Goal: Transaction & Acquisition: Purchase product/service

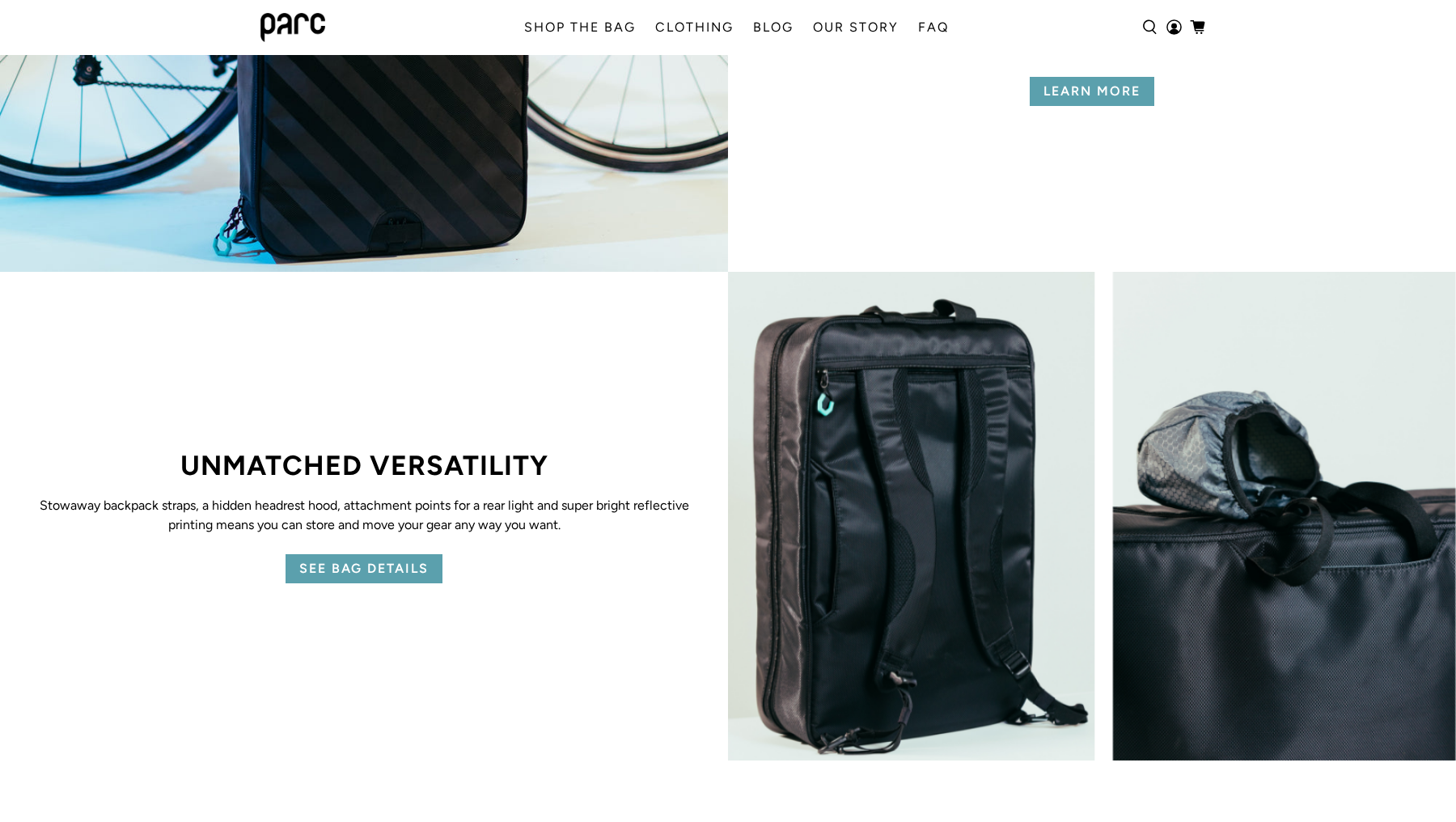
scroll to position [2680, 0]
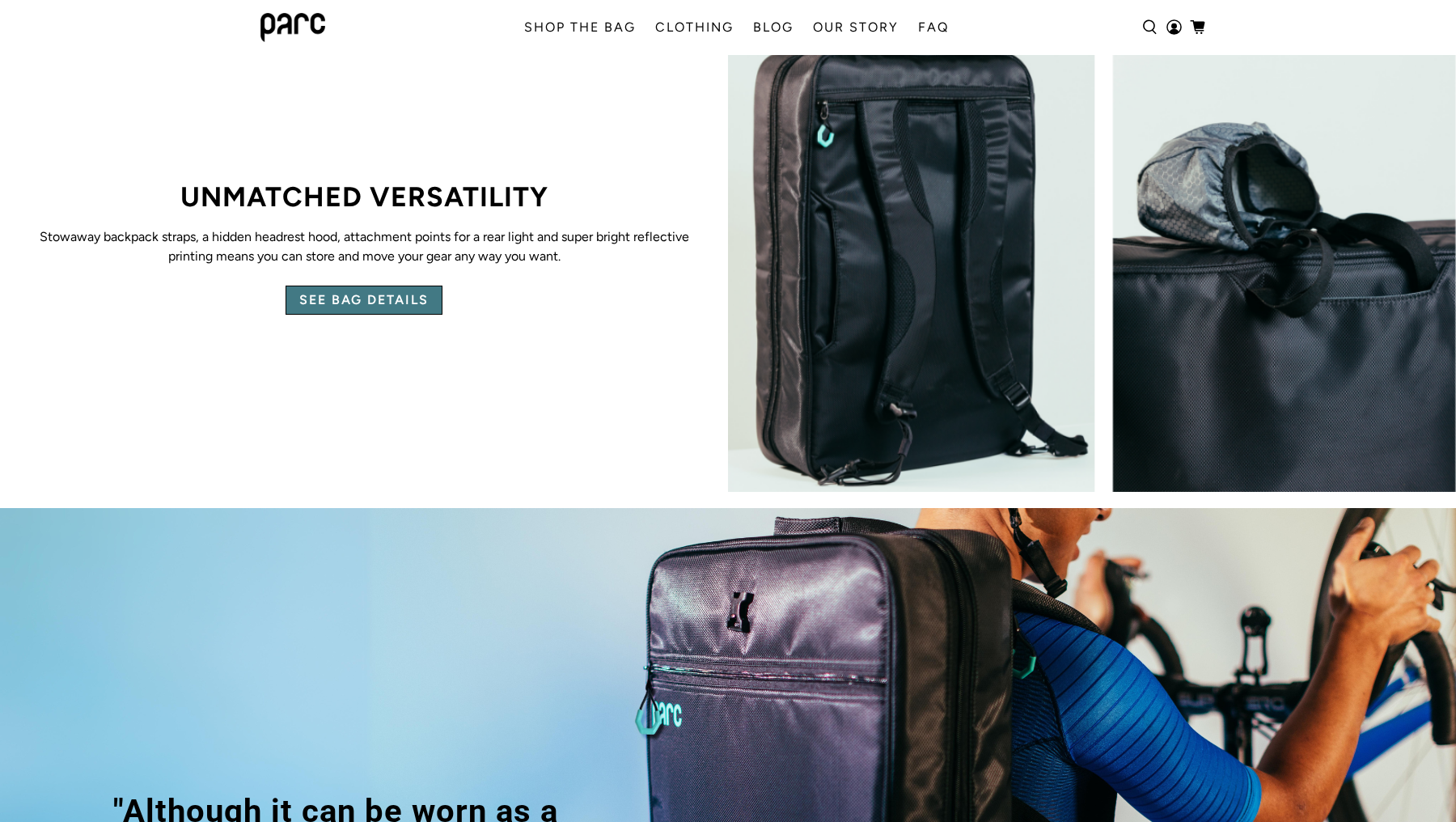
click at [358, 302] on link "SEE BAG DETAILS" at bounding box center [364, 300] width 157 height 29
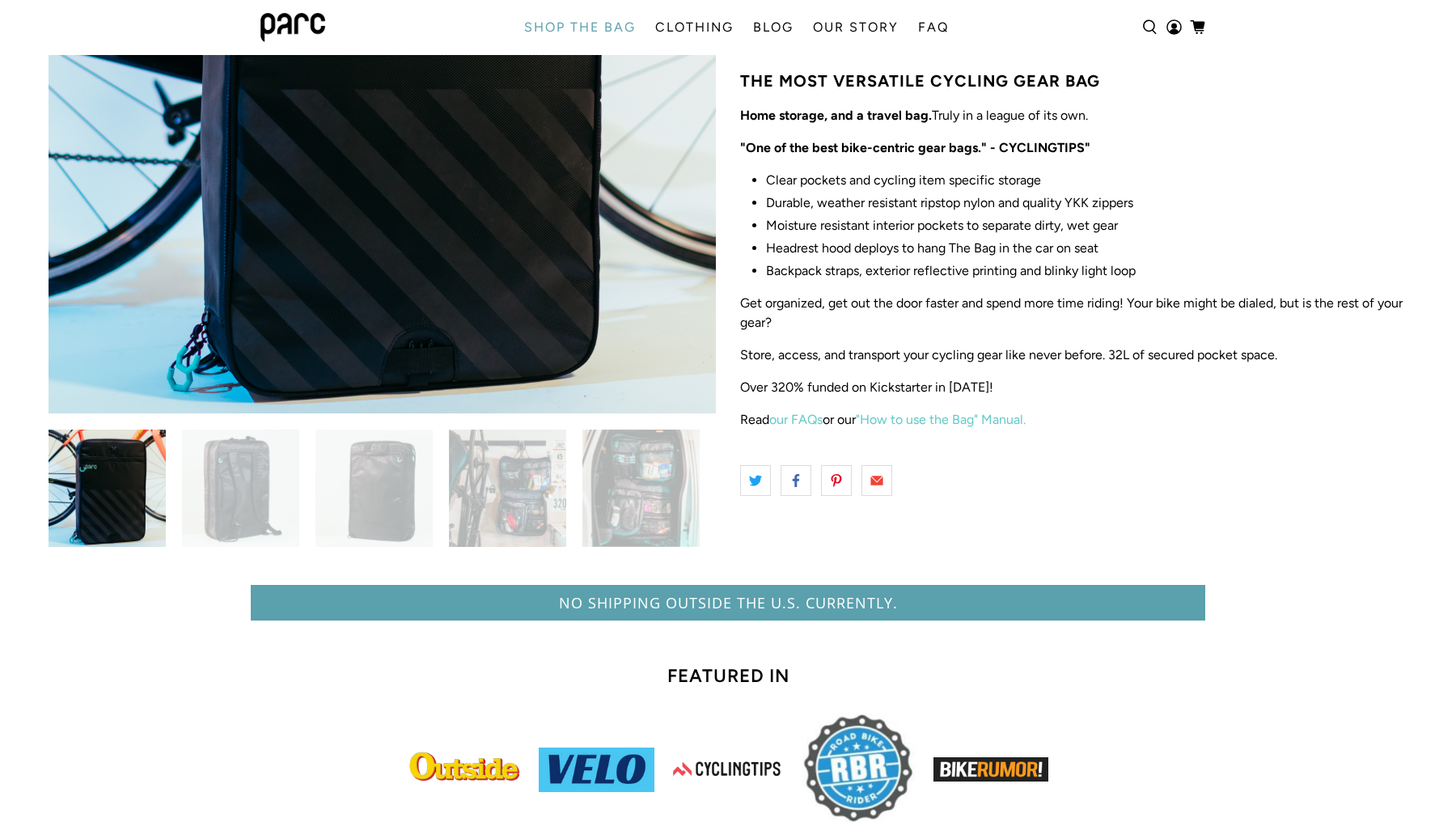
scroll to position [559, 0]
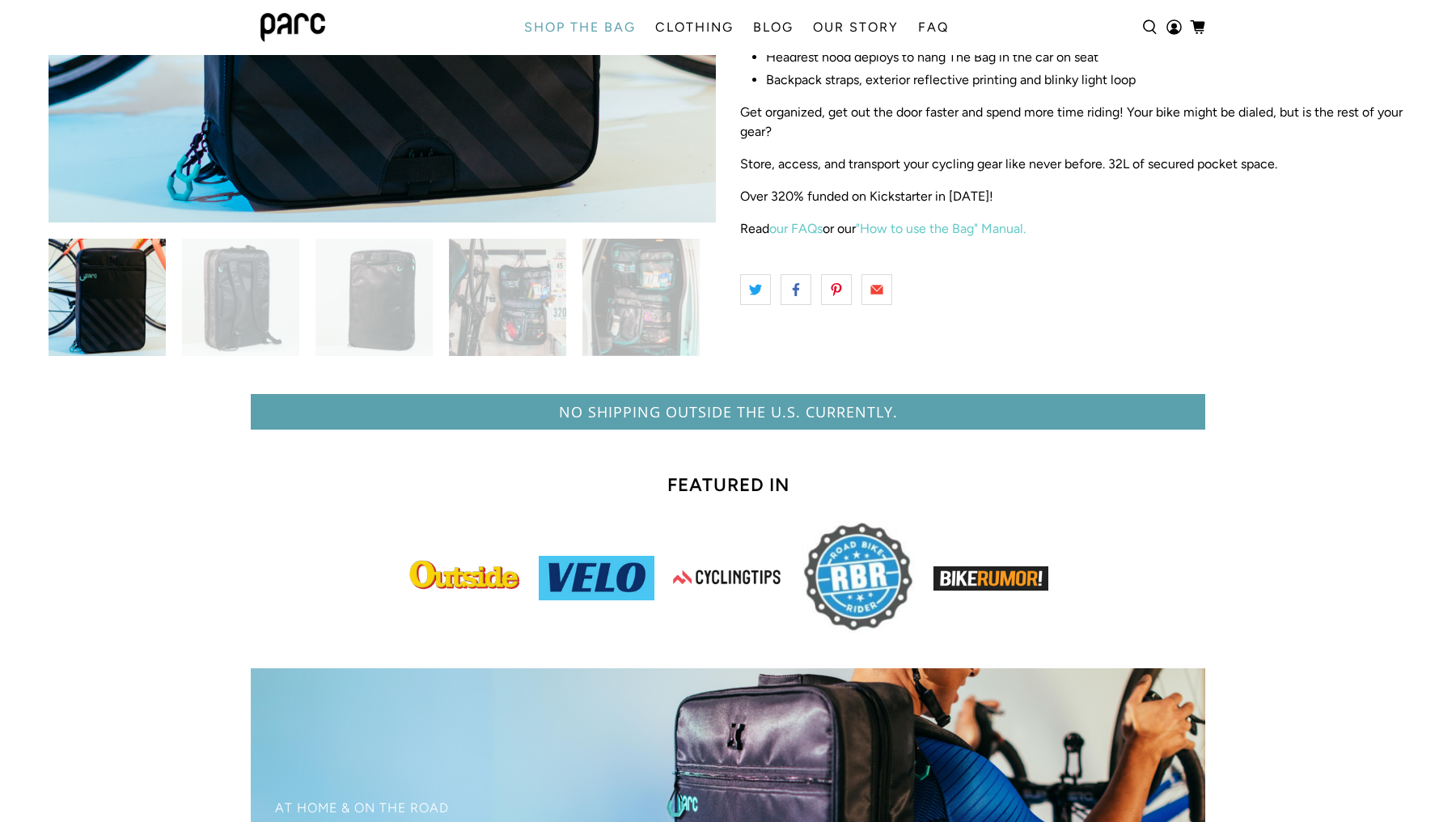
click at [214, 281] on img at bounding box center [241, 297] width 117 height 117
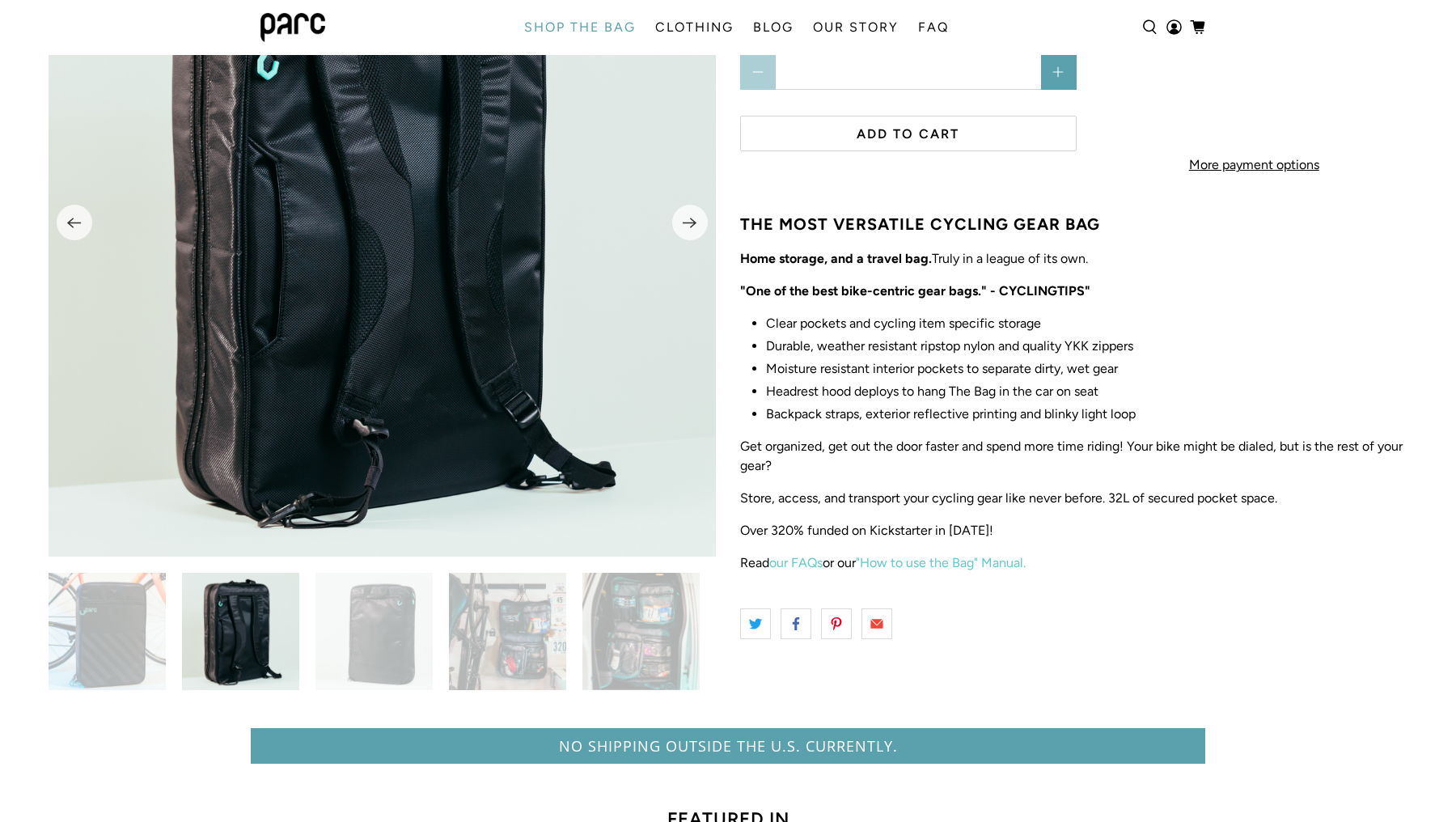
scroll to position [134, 0]
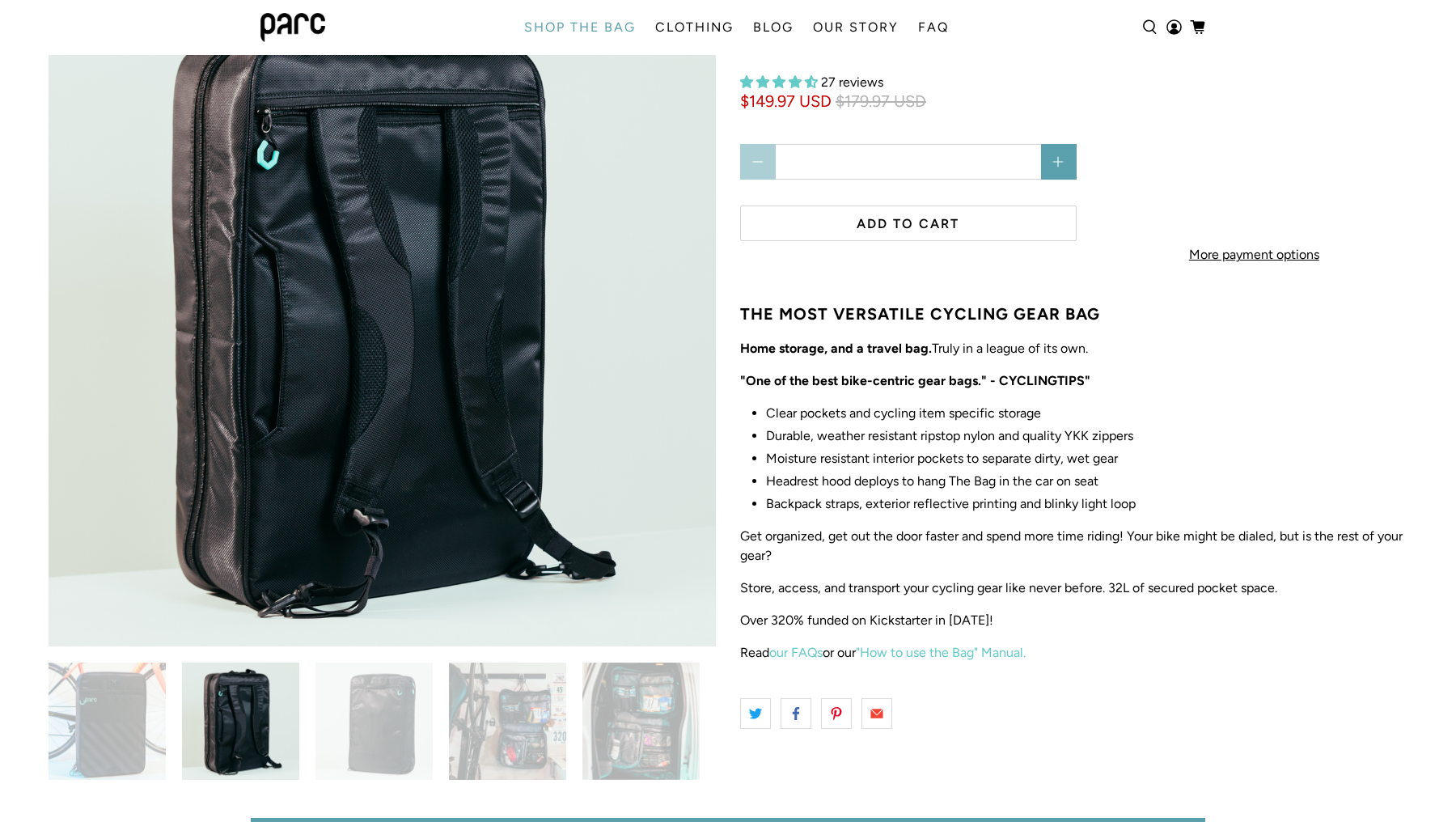
click at [339, 741] on img at bounding box center [374, 721] width 117 height 117
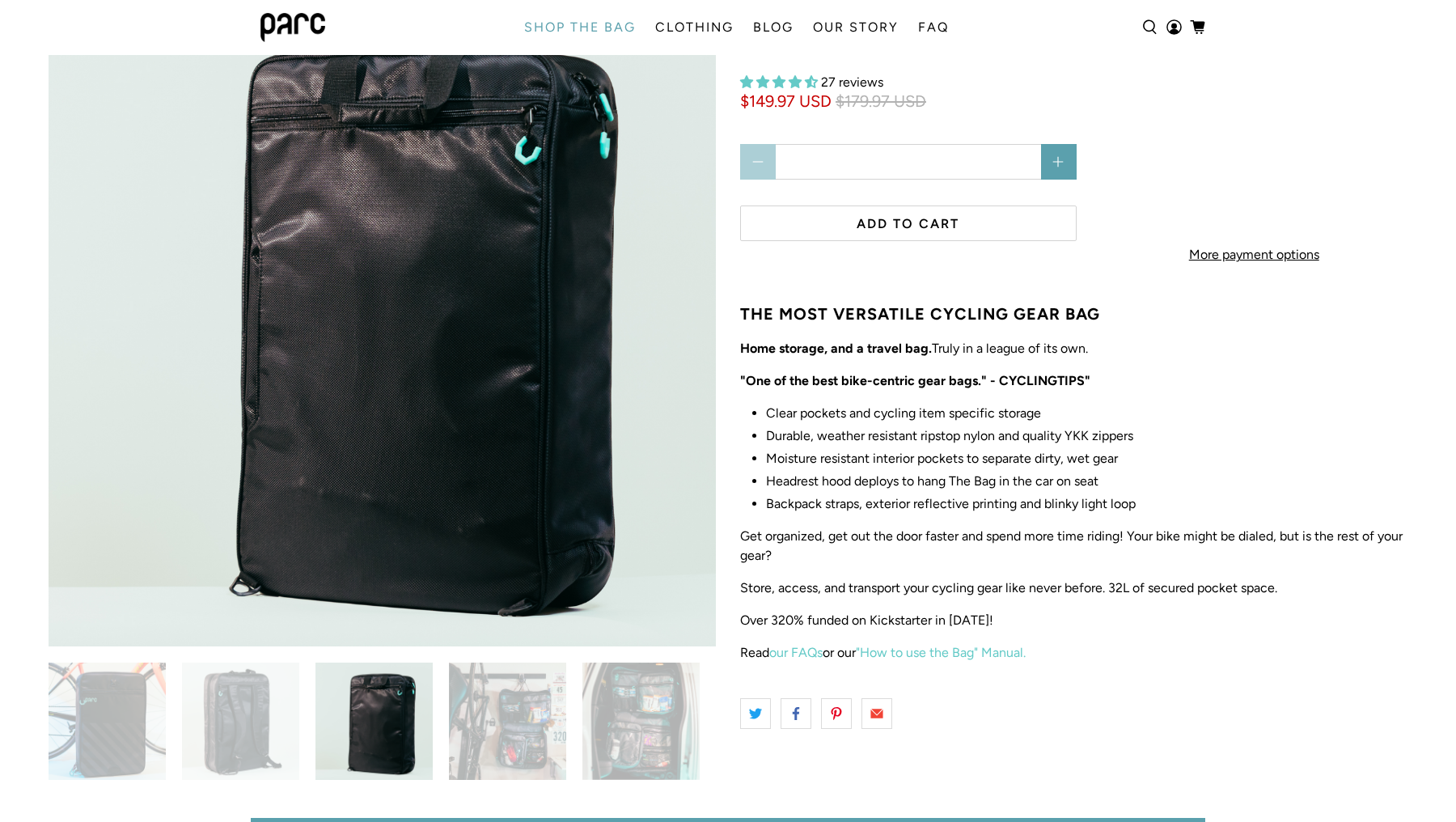
click at [503, 716] on img at bounding box center [508, 721] width 117 height 117
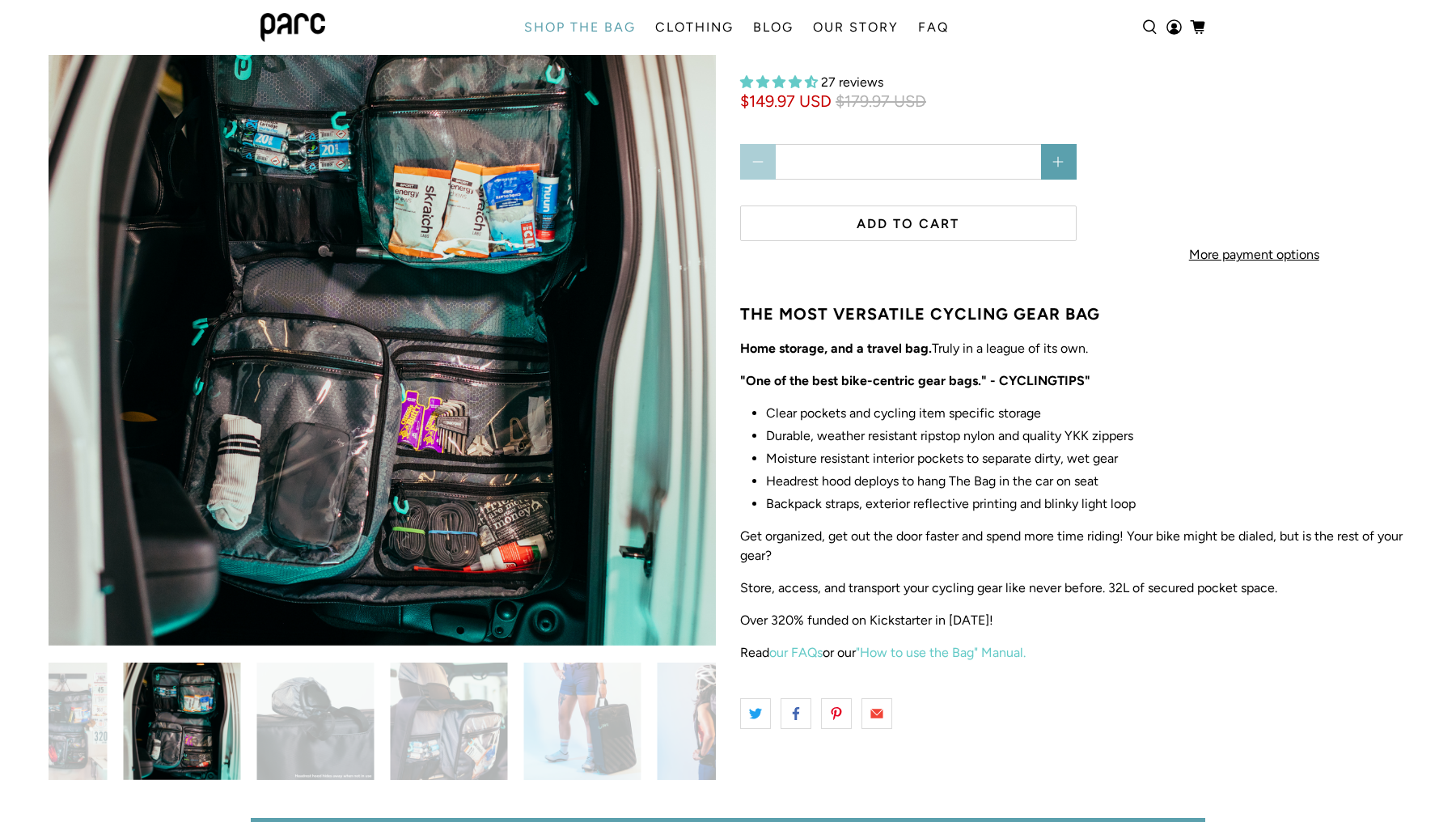
click at [179, 729] on img at bounding box center [182, 721] width 117 height 117
click at [312, 706] on img at bounding box center [316, 721] width 117 height 117
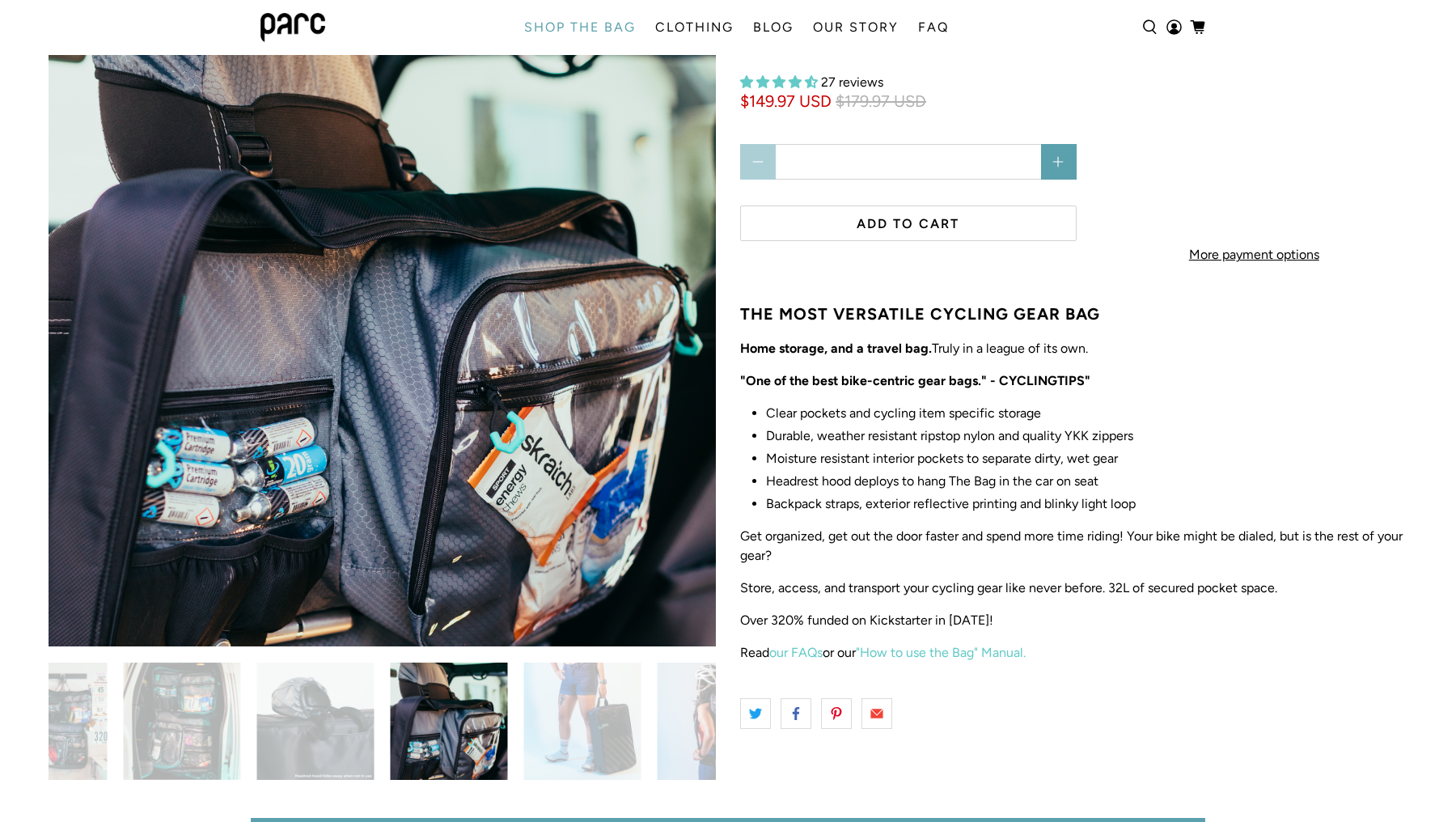
click at [422, 707] on img at bounding box center [449, 721] width 117 height 117
click at [312, 729] on img at bounding box center [316, 721] width 117 height 117
click at [573, 692] on img at bounding box center [583, 721] width 117 height 117
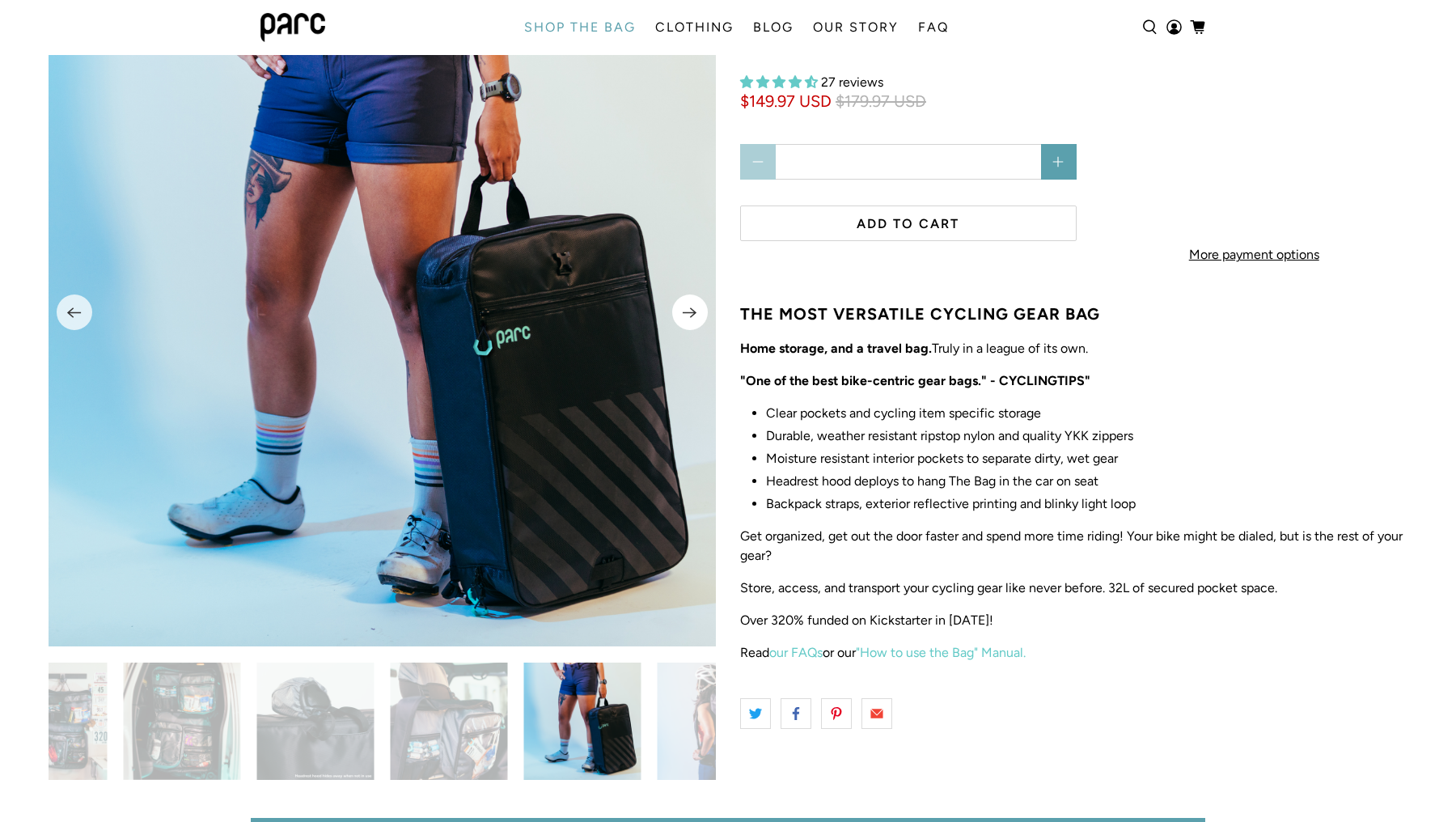
click at [693, 307] on icon "Next" at bounding box center [689, 312] width 16 height 20
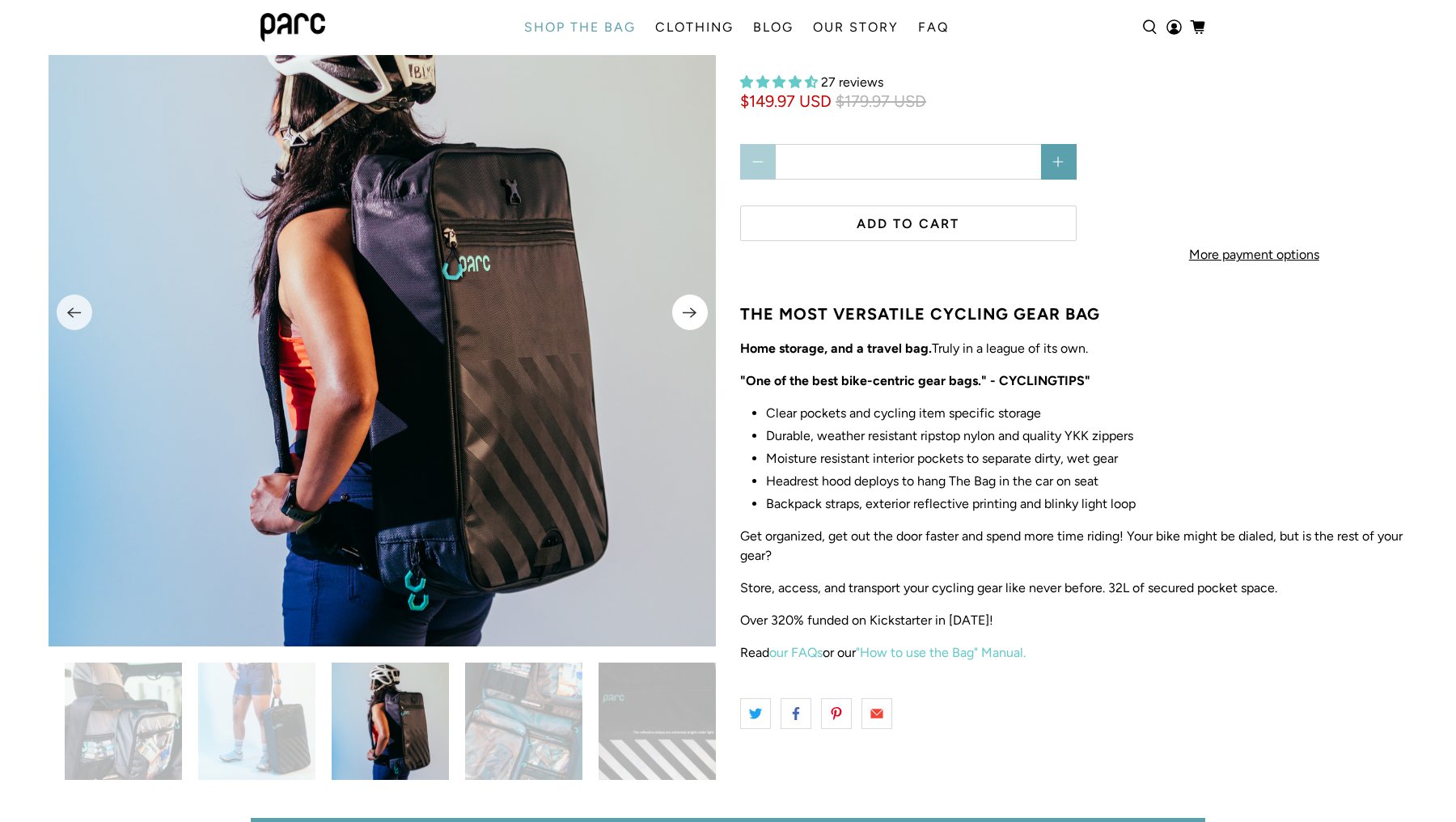
click at [693, 307] on icon "Next" at bounding box center [689, 312] width 16 height 20
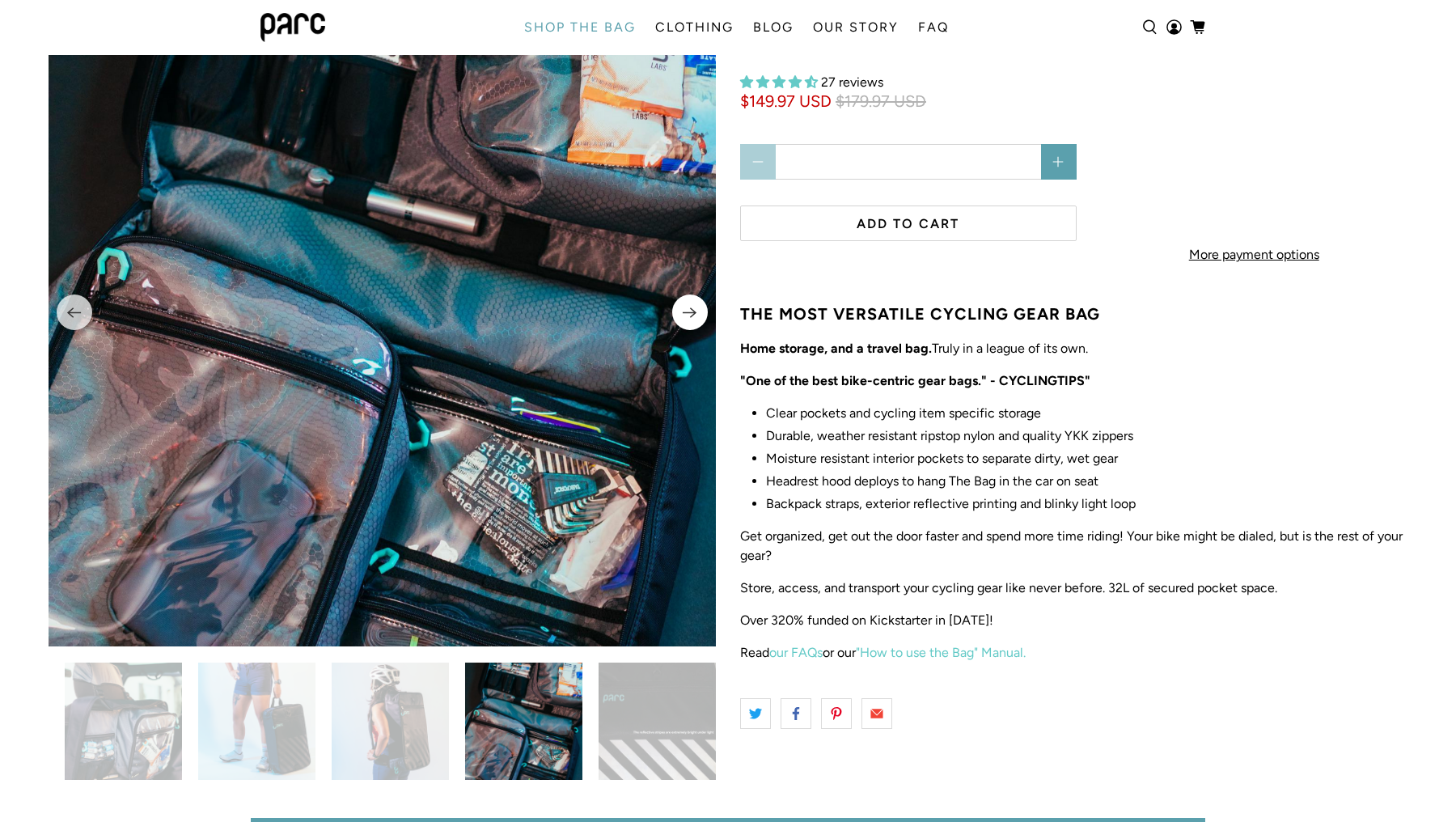
click at [693, 307] on icon "Next" at bounding box center [689, 312] width 16 height 20
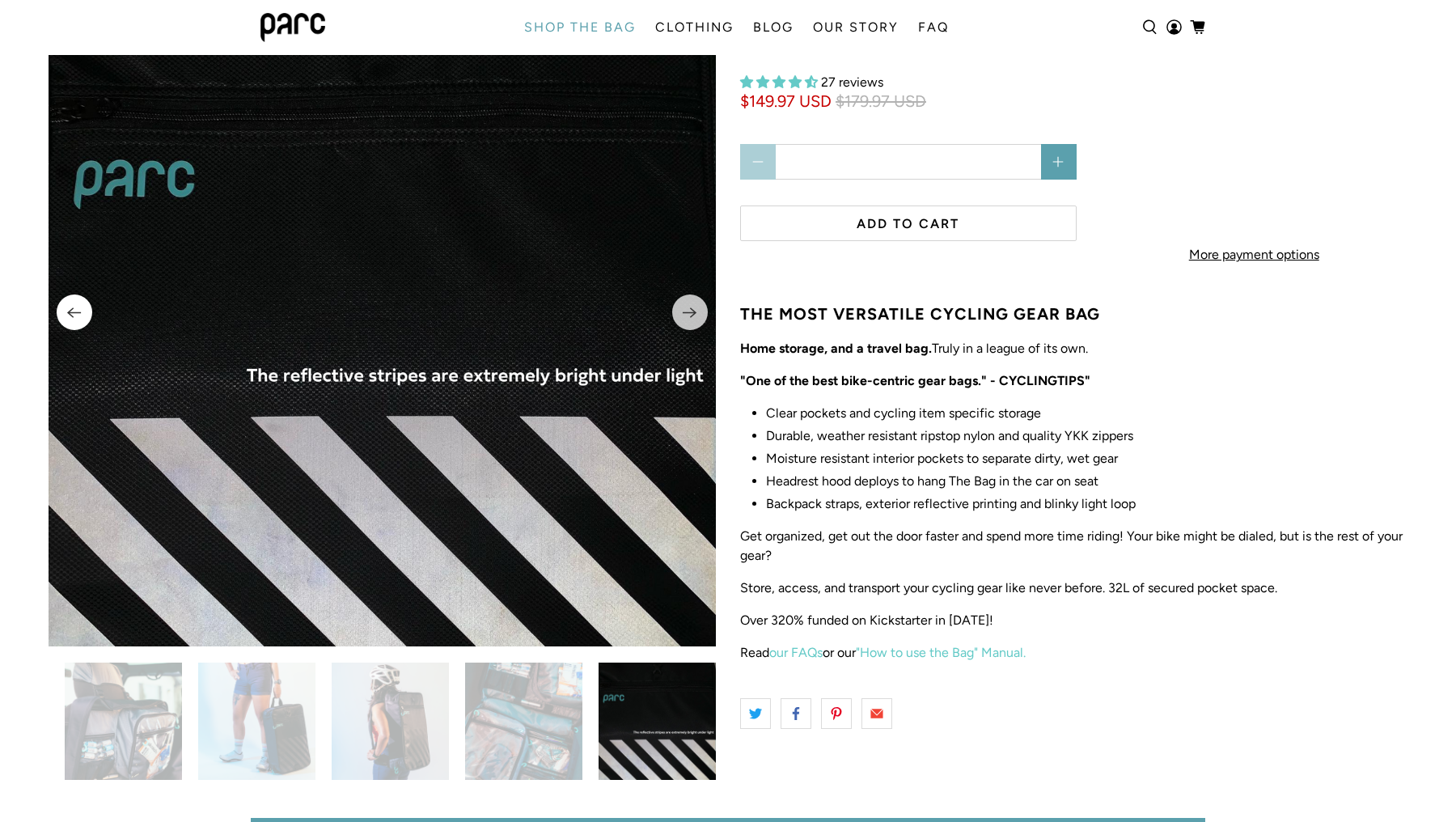
click at [68, 312] on icon "Previous" at bounding box center [74, 313] width 14 height 10
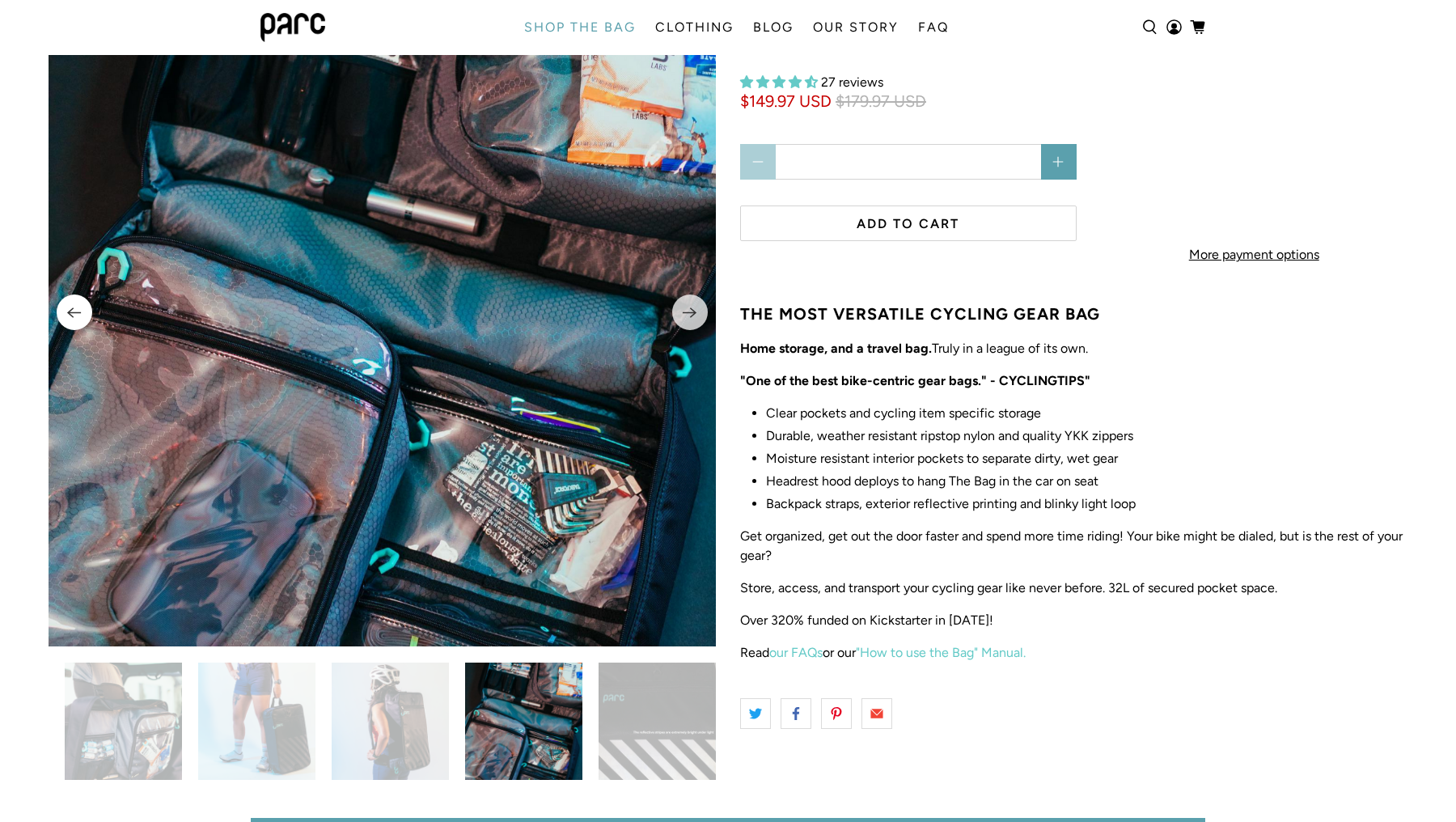
click at [68, 312] on icon "Previous" at bounding box center [74, 313] width 14 height 10
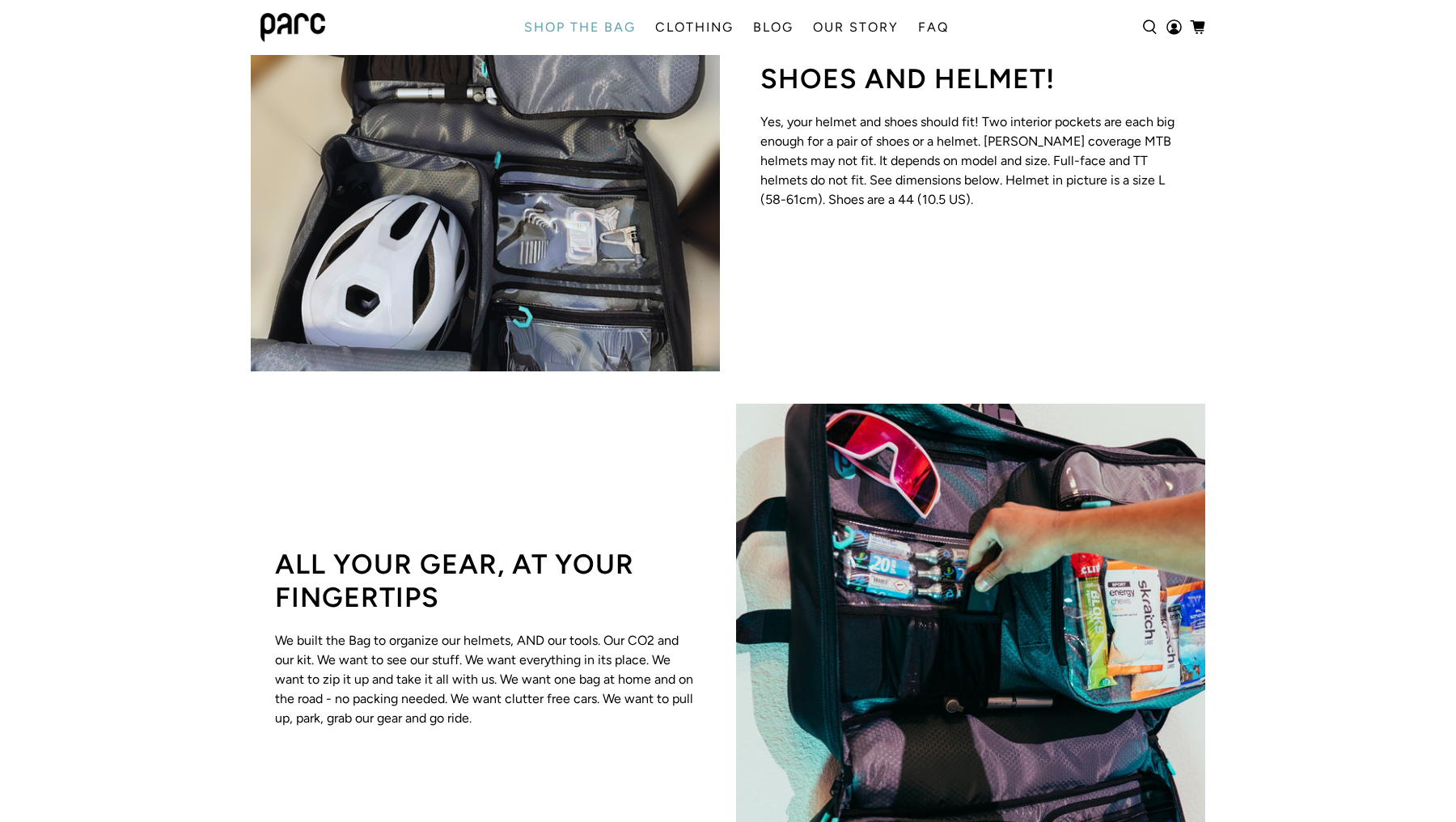
scroll to position [1672, 0]
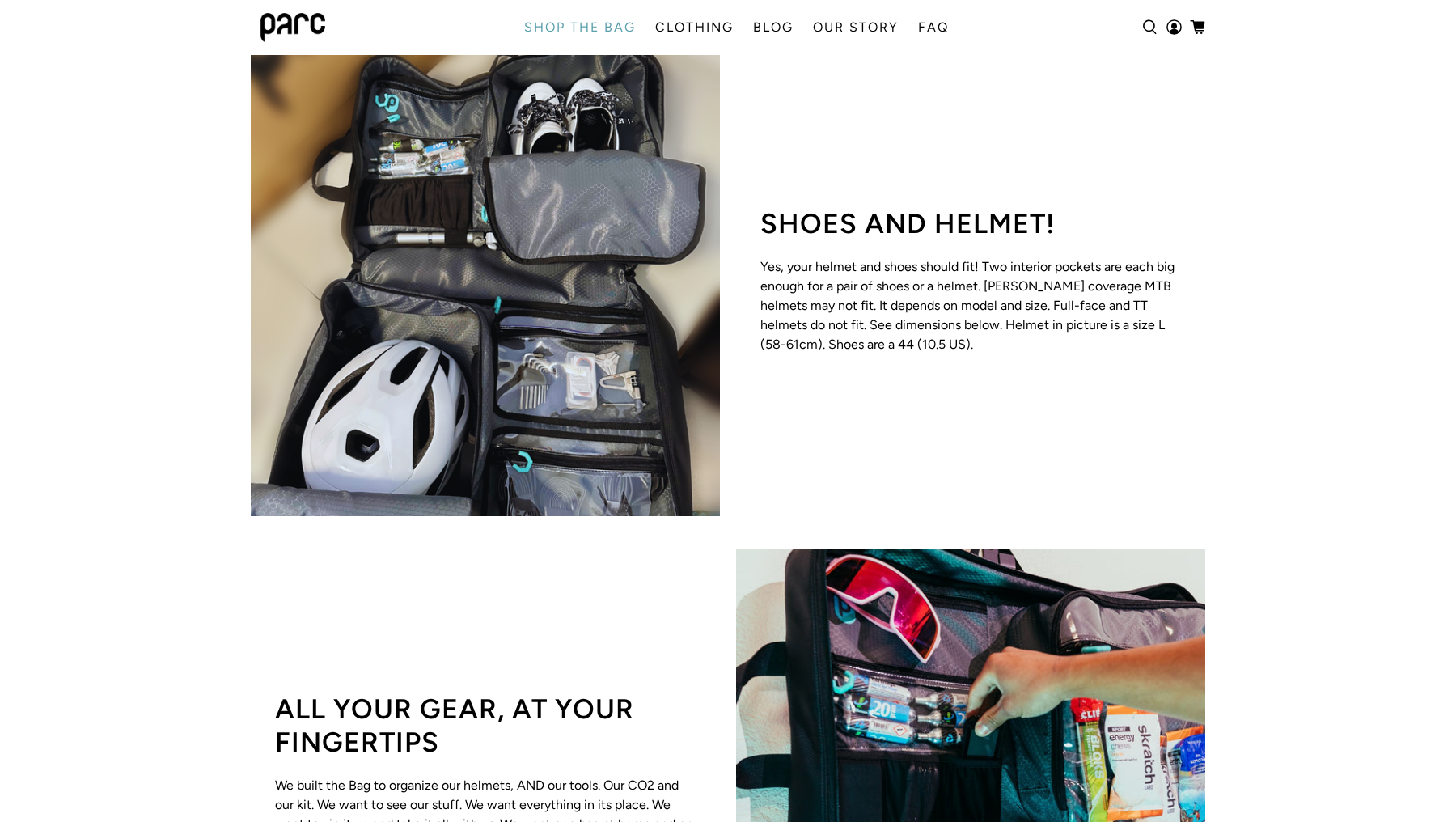
click at [1338, 144] on div "Shoes and helmet! Yes, your helmet and shoes should fit! Two interior pockets a…" at bounding box center [728, 281] width 1456 height 502
click at [1079, 127] on div "Shoes and helmet! Yes, your helmet and shoes should fit! Two interior pockets a…" at bounding box center [970, 281] width 469 height 469
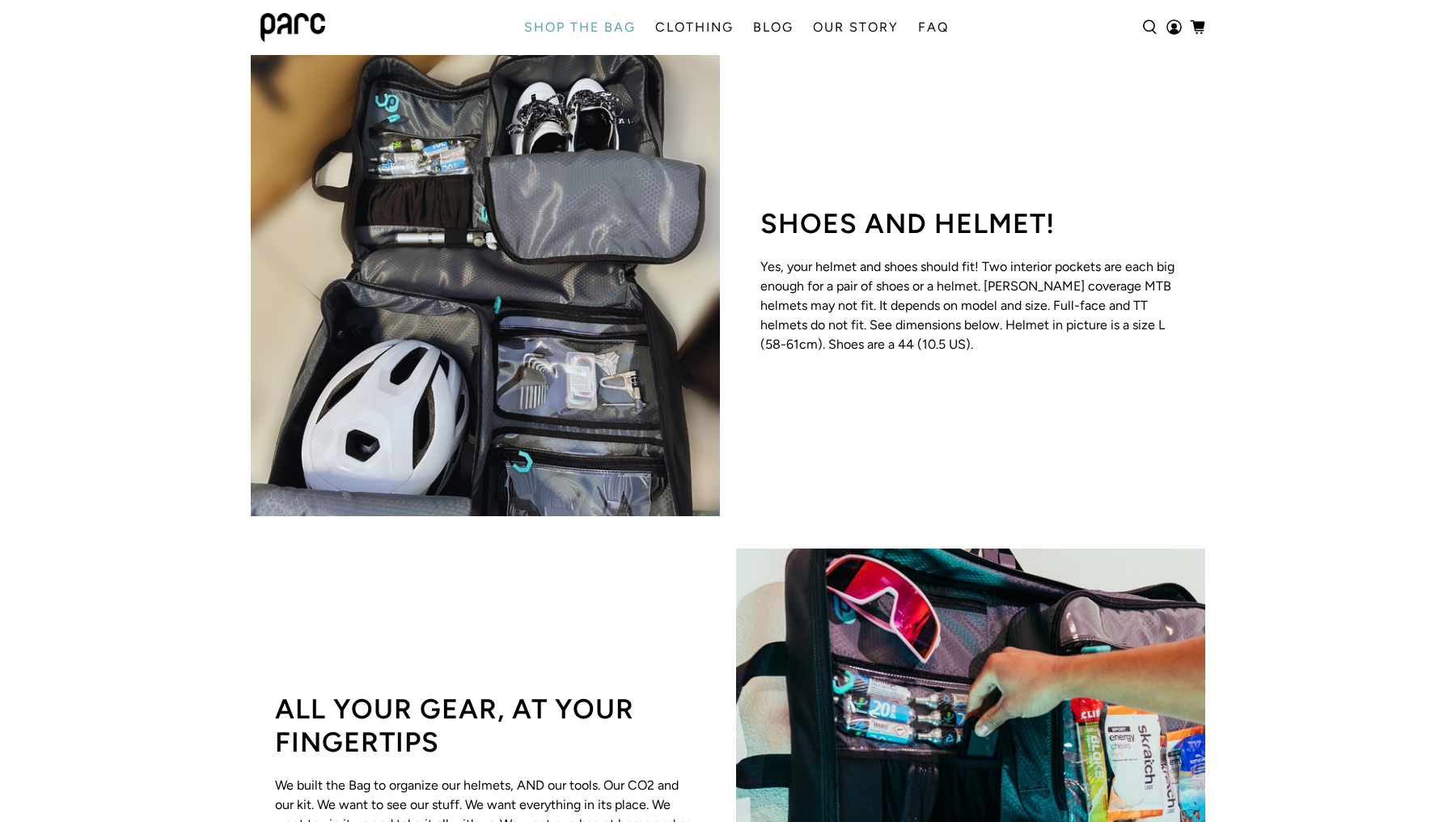
click at [819, 59] on div "Shoes and helmet! Yes, your helmet and shoes should fit! Two interior pockets a…" at bounding box center [970, 281] width 469 height 469
